Goal: Task Accomplishment & Management: Use online tool/utility

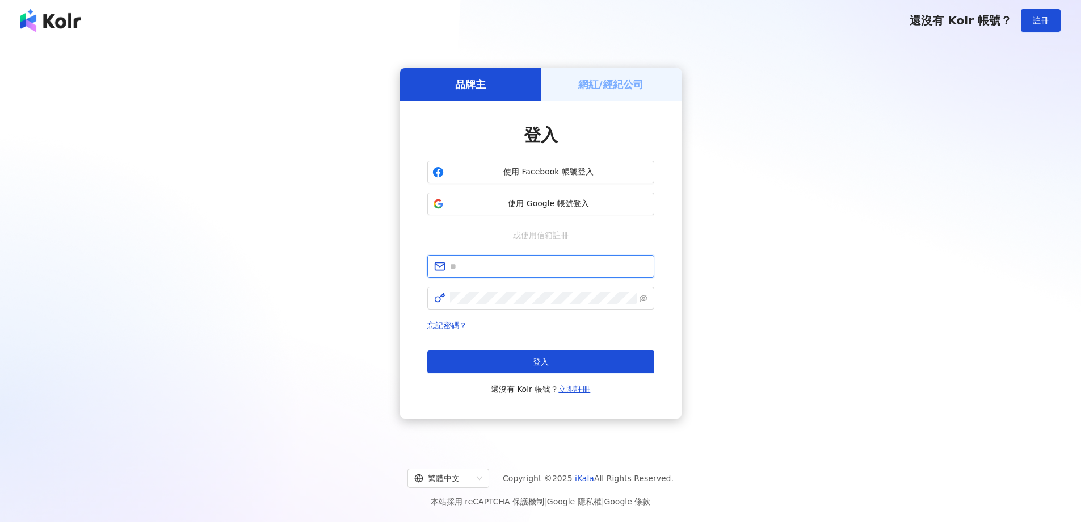
drag, startPoint x: 493, startPoint y: 263, endPoint x: 499, endPoint y: 281, distance: 19.0
click at [493, 263] on input "text" at bounding box center [549, 266] width 198 height 12
type input "**********"
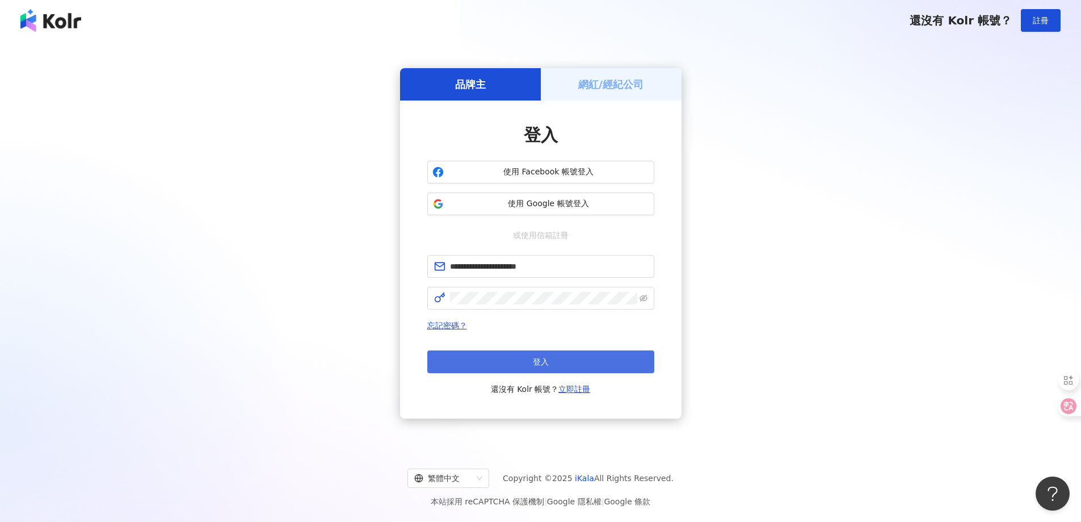
click at [529, 361] on button "登入" at bounding box center [540, 361] width 227 height 23
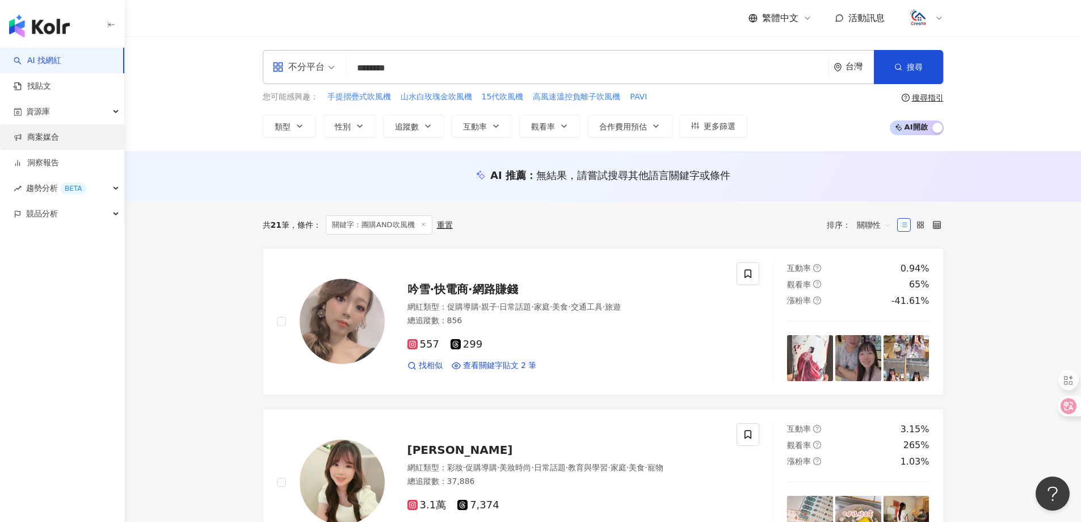
click at [59, 136] on link "商案媒合" at bounding box center [36, 137] width 45 height 11
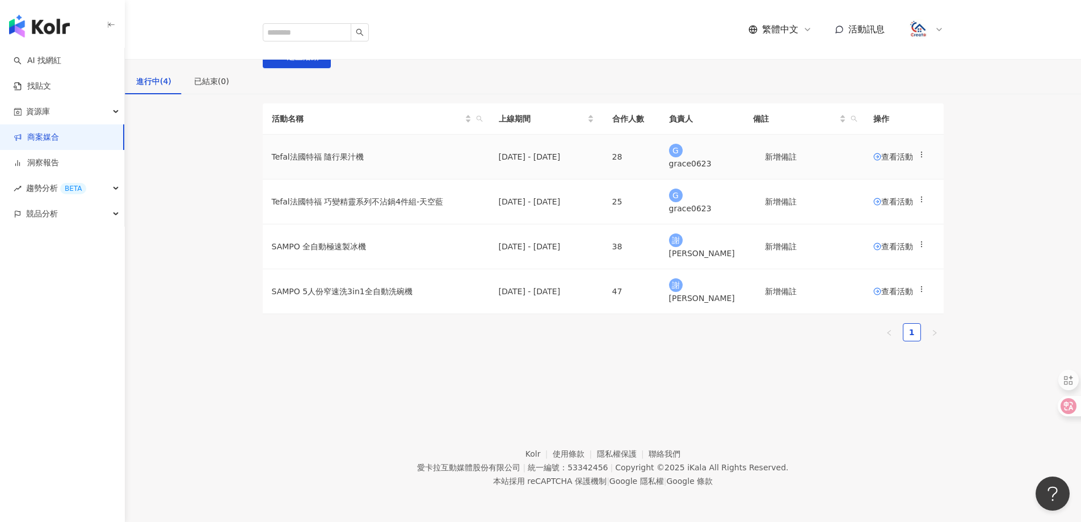
click at [878, 161] on span "查看活動" at bounding box center [894, 157] width 40 height 8
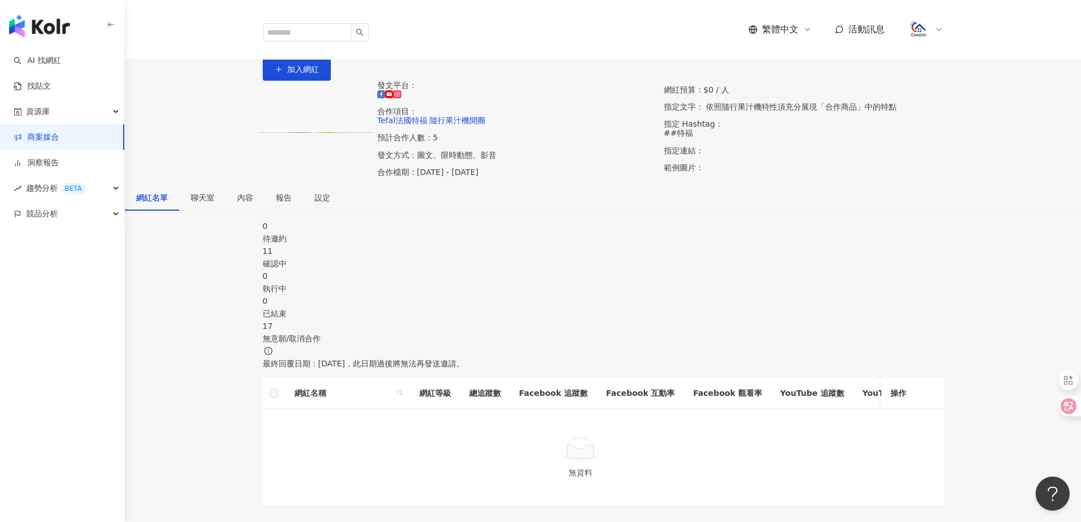
click at [215, 202] on span "聊天室" at bounding box center [203, 198] width 24 height 8
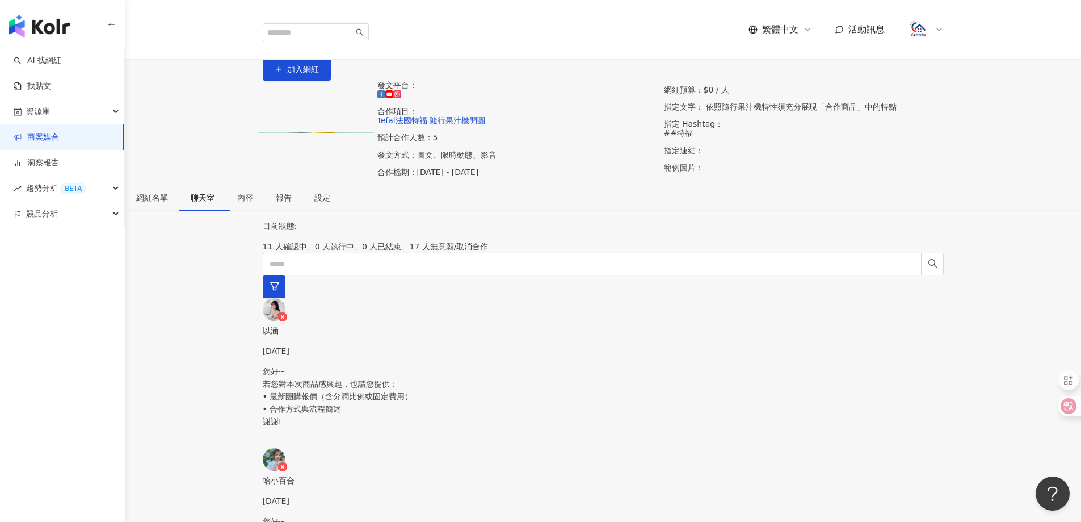
scroll to position [57, 0]
click at [168, 204] on div "網紅名單" at bounding box center [152, 197] width 32 height 12
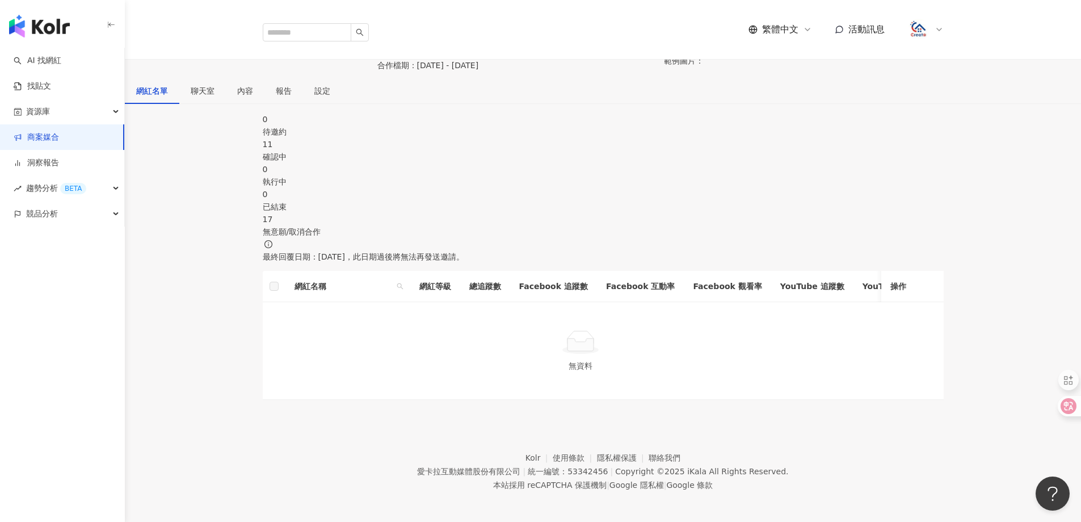
scroll to position [114, 0]
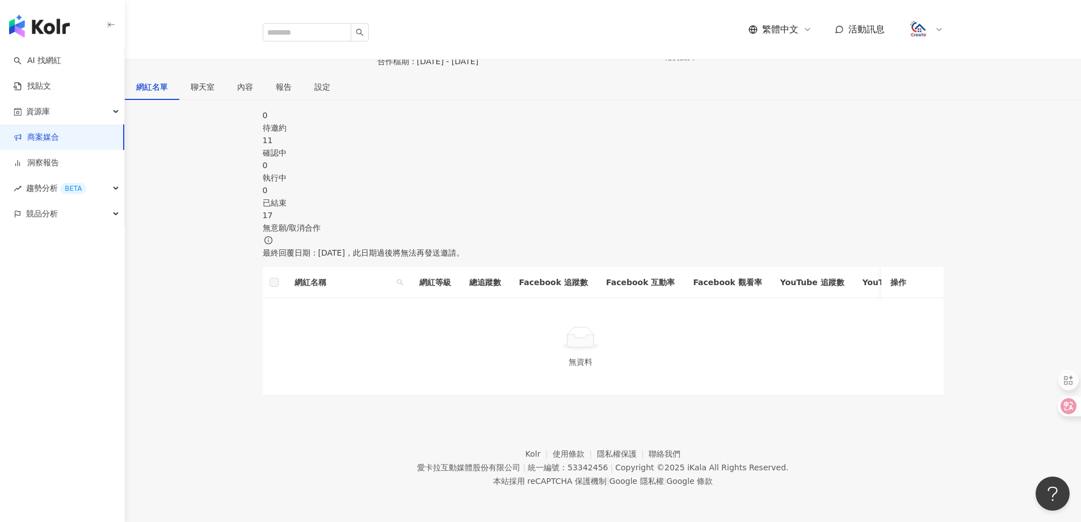
click at [450, 159] on div "確認中" at bounding box center [603, 152] width 681 height 12
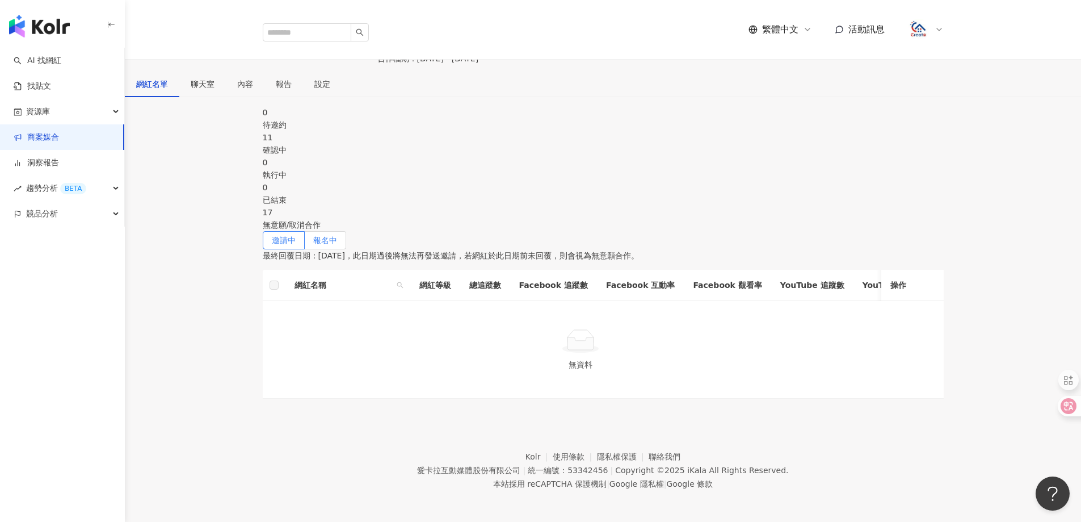
click at [337, 245] on span "報名中" at bounding box center [325, 240] width 24 height 9
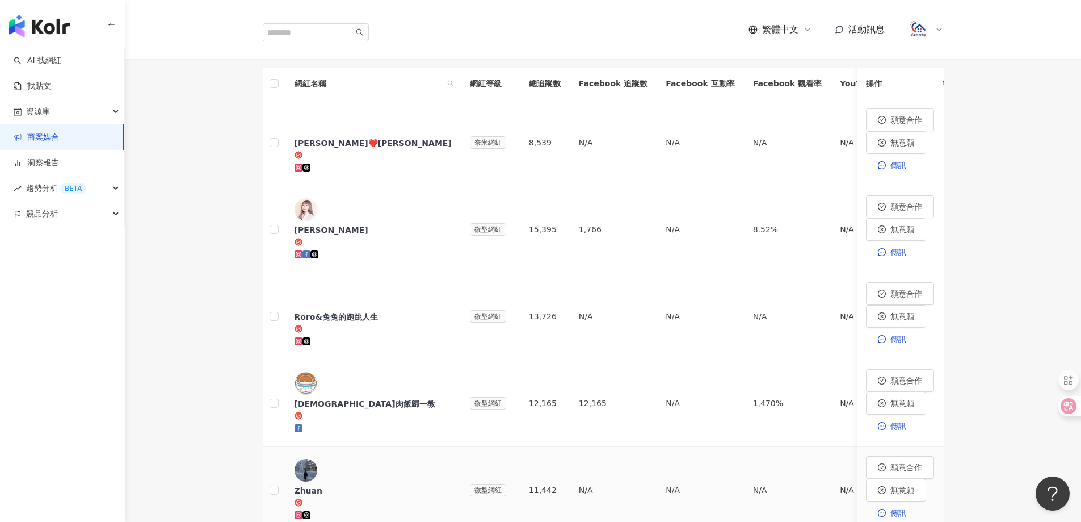
scroll to position [341, 0]
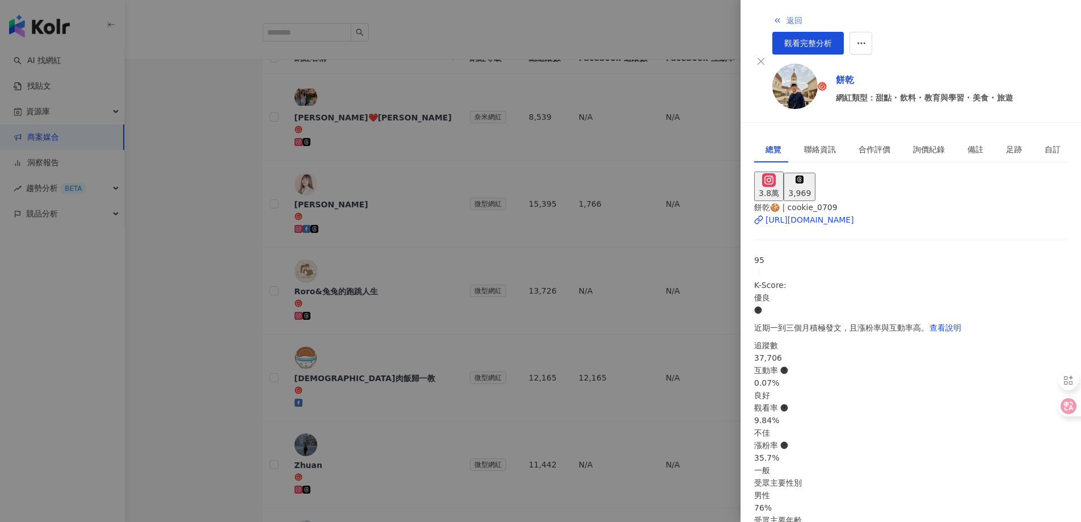
click at [773, 18] on icon "button" at bounding box center [777, 20] width 9 height 9
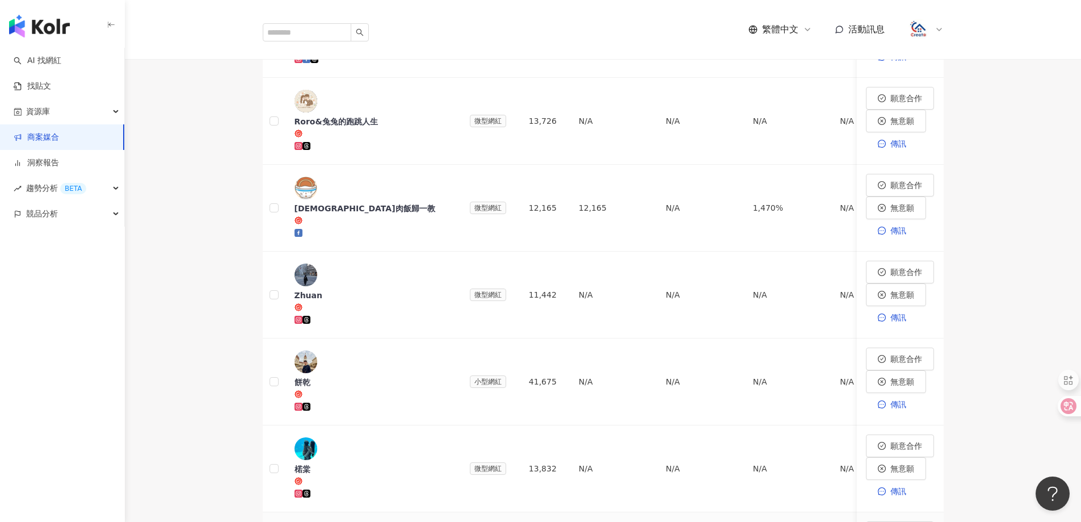
scroll to position [511, 0]
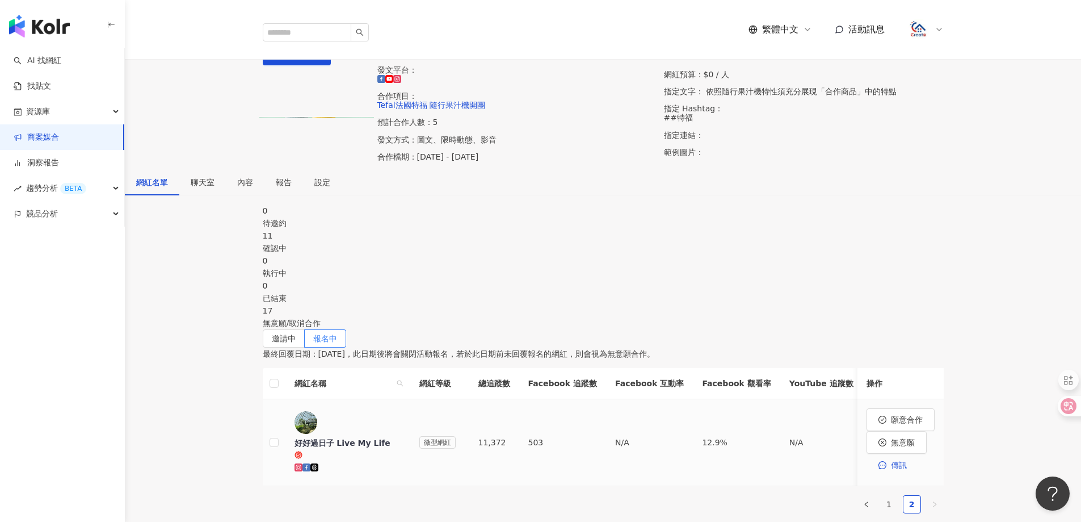
scroll to position [0, 0]
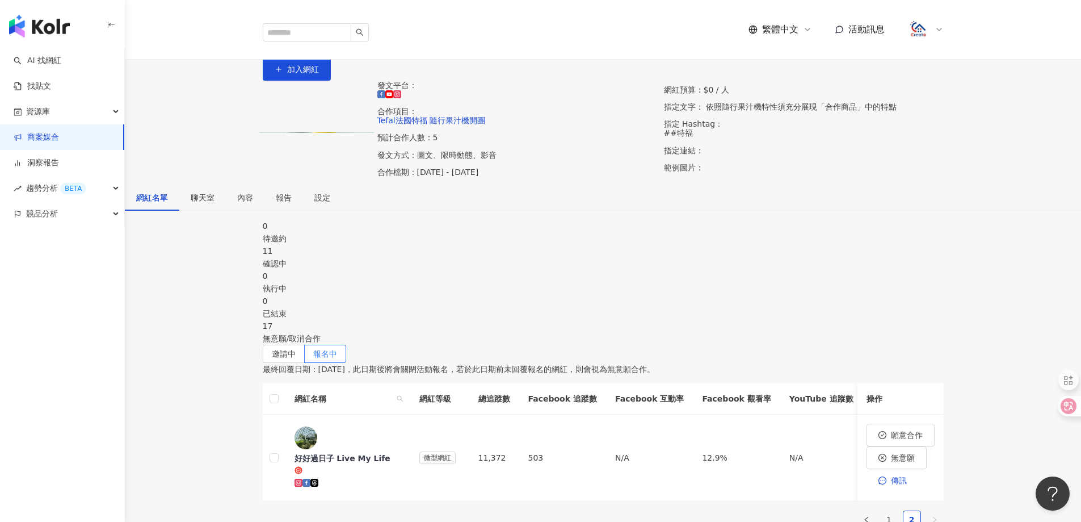
click at [59, 139] on link "商案媒合" at bounding box center [36, 137] width 45 height 11
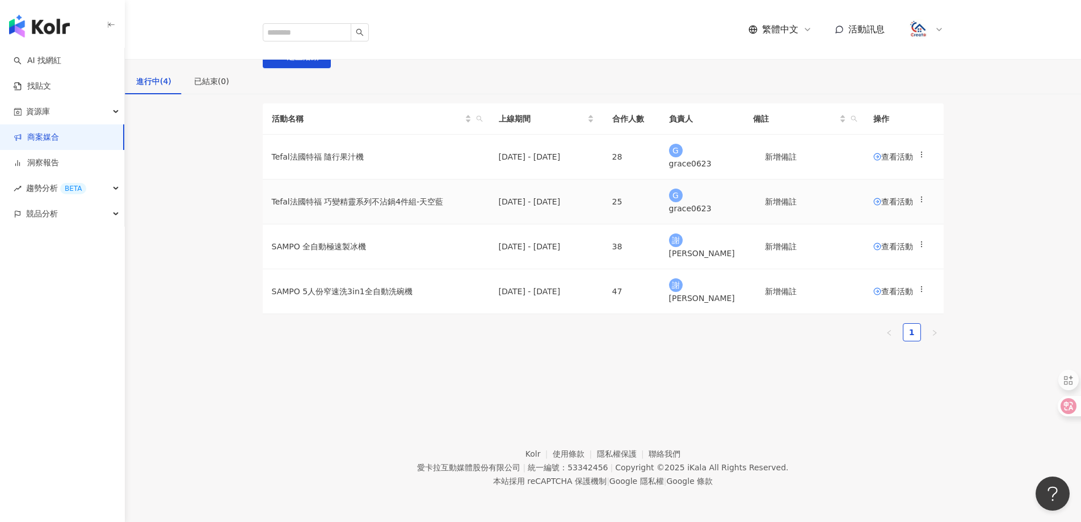
click at [875, 206] on span "查看活動" at bounding box center [894, 202] width 40 height 8
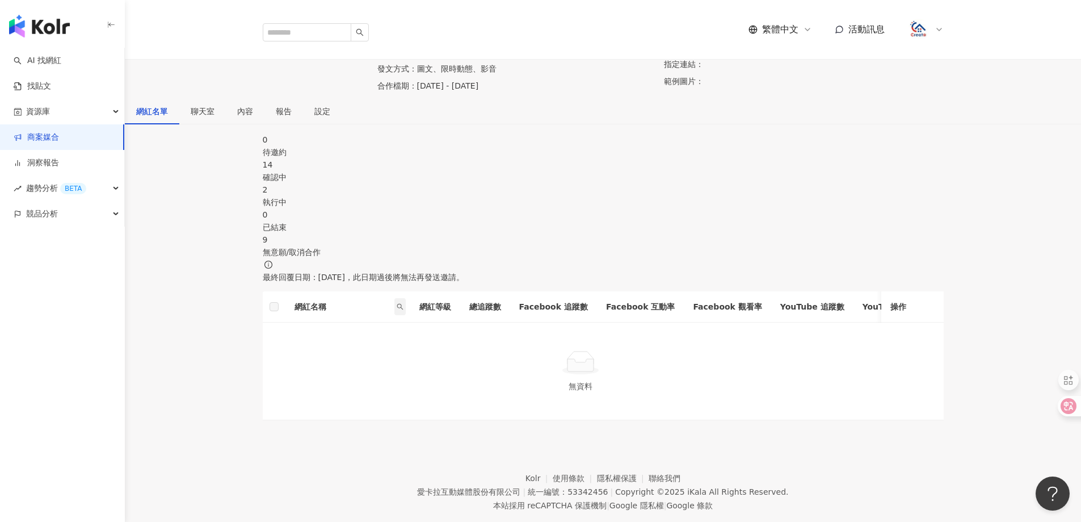
scroll to position [114, 0]
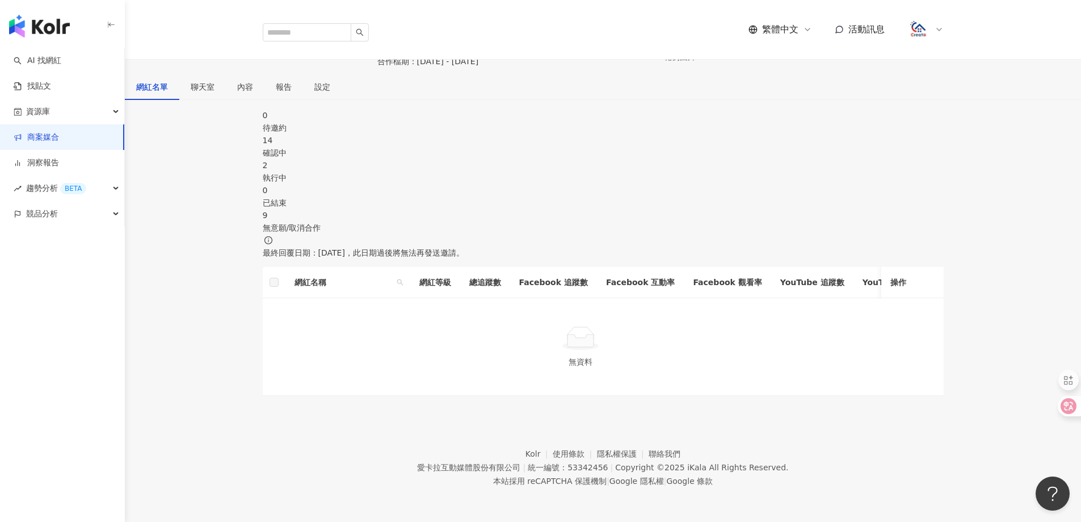
click at [429, 159] on div "確認中" at bounding box center [603, 152] width 681 height 12
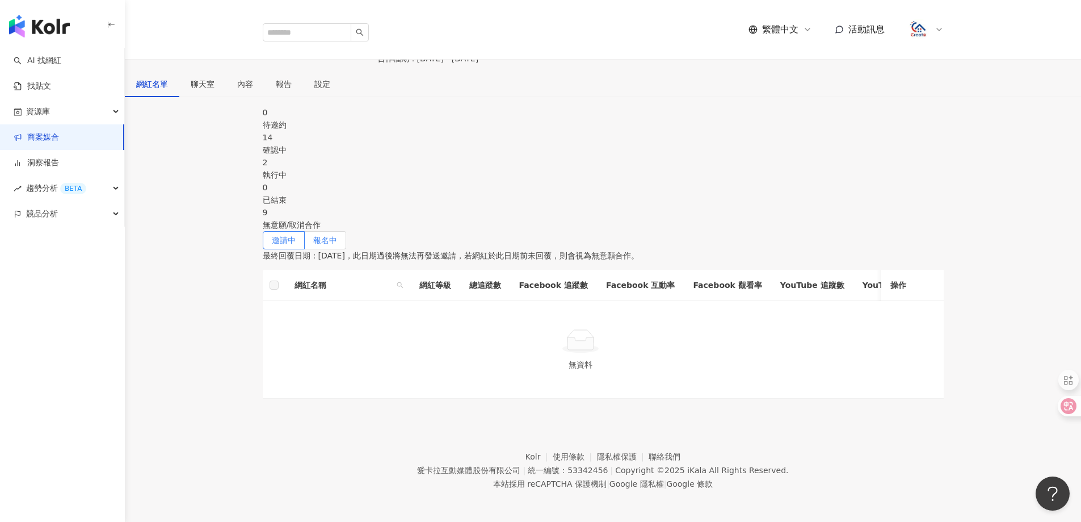
click at [337, 244] on span "報名中" at bounding box center [325, 240] width 24 height 9
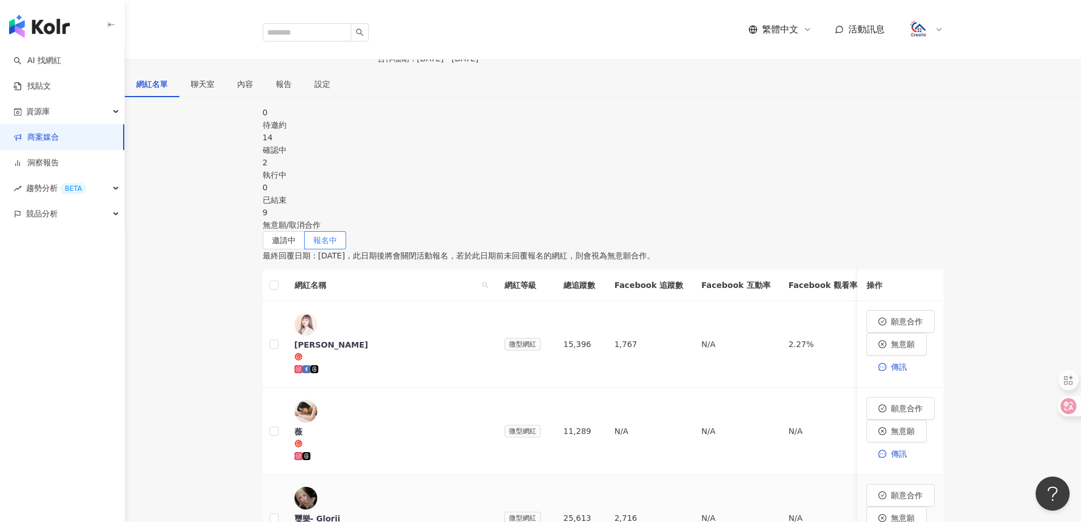
scroll to position [170, 0]
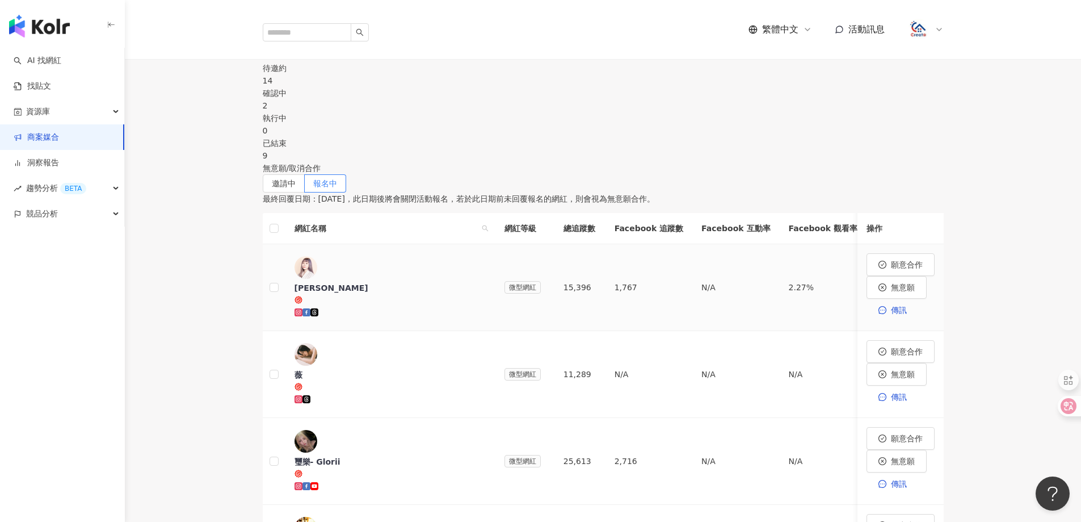
click at [365, 293] on div "[PERSON_NAME]" at bounding box center [391, 287] width 192 height 11
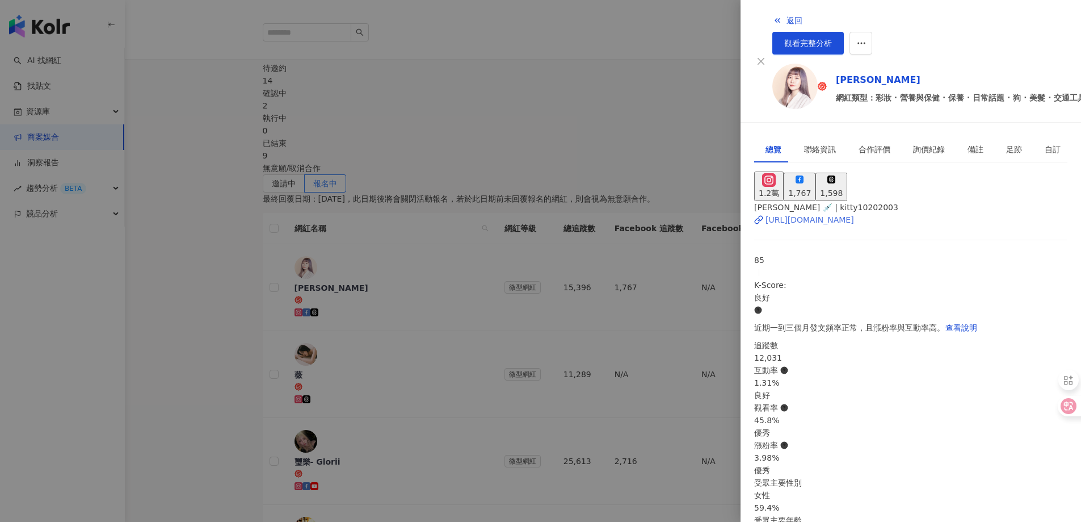
click at [854, 213] on div "[URL][DOMAIN_NAME]" at bounding box center [810, 219] width 89 height 12
click at [787, 20] on span "返回" at bounding box center [795, 20] width 16 height 9
